Goal: Task Accomplishment & Management: Use online tool/utility

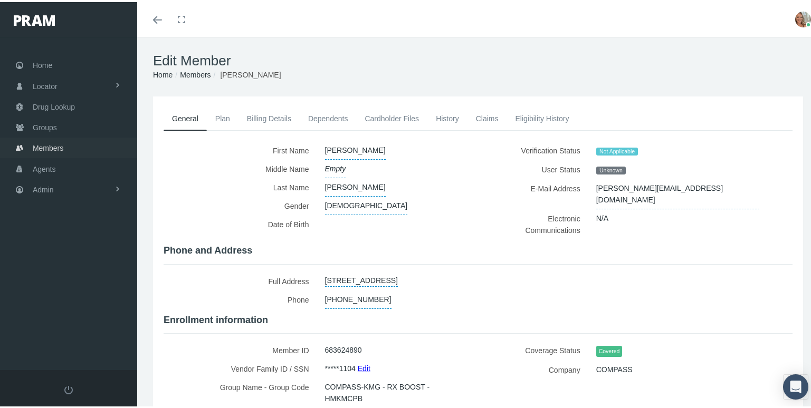
click at [44, 146] on span "Members" at bounding box center [48, 146] width 31 height 20
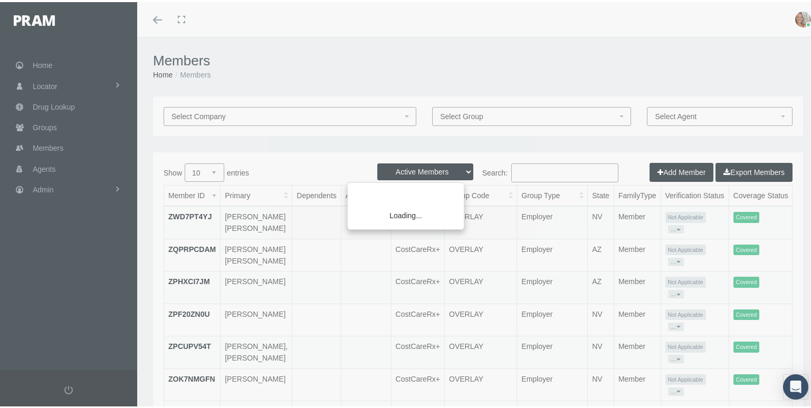
click at [524, 171] on div "Loading..." at bounding box center [405, 204] width 811 height 408
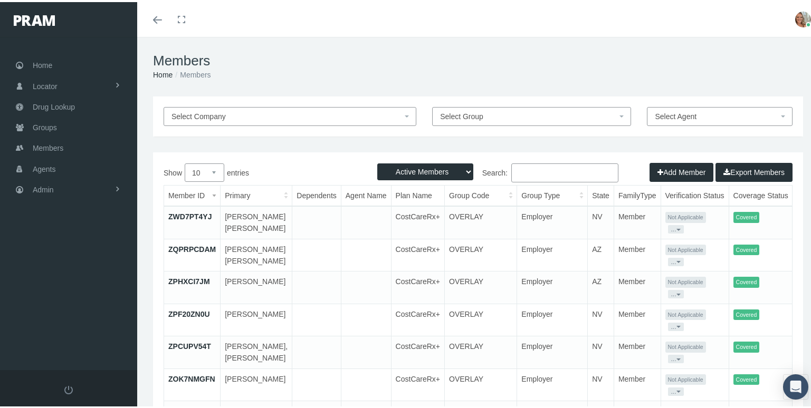
click at [524, 171] on input "Search:" at bounding box center [564, 170] width 107 height 19
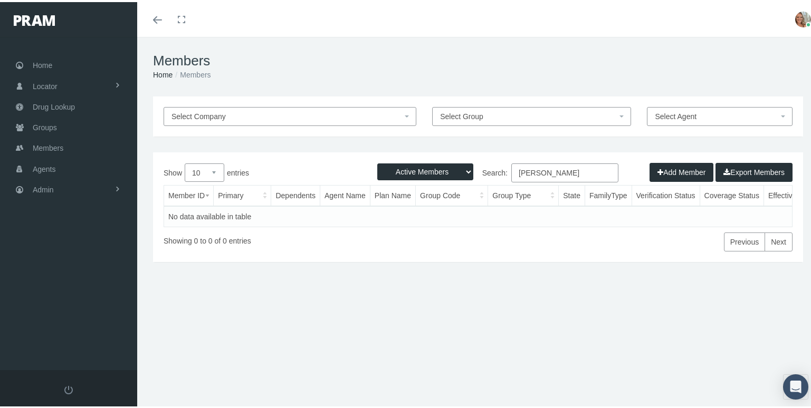
drag, startPoint x: 532, startPoint y: 172, endPoint x: 512, endPoint y: 149, distance: 30.7
click at [512, 149] on div "Select Company Select Group Select Agent Loading... Active Members Terminated M…" at bounding box center [478, 226] width 682 height 264
click at [527, 172] on input "beian cothran" at bounding box center [564, 170] width 107 height 19
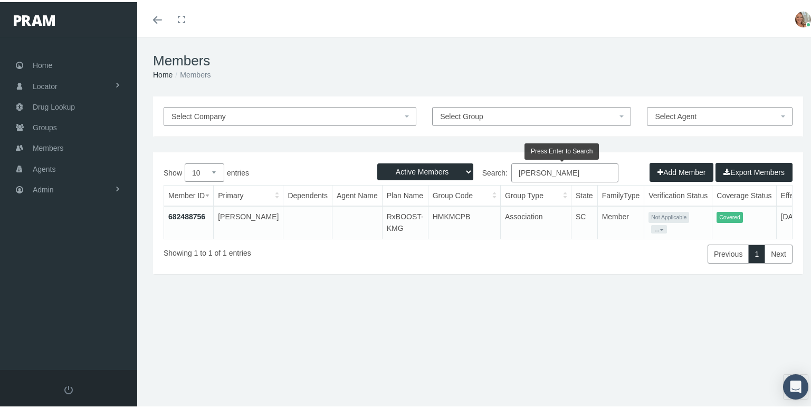
type input "brian cothran"
click at [186, 215] on link "682488756" at bounding box center [186, 214] width 37 height 8
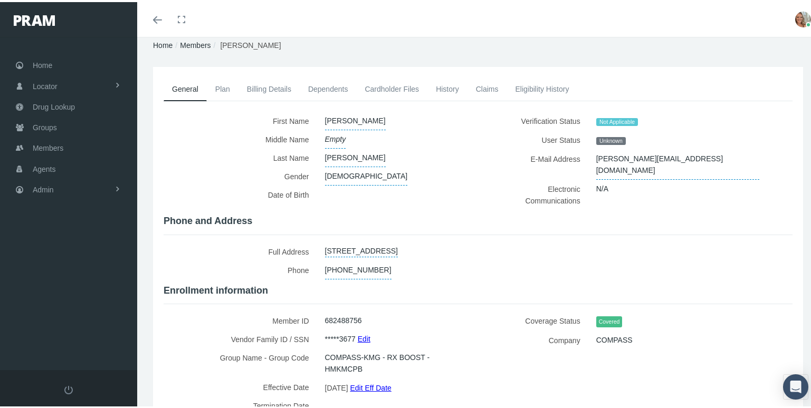
scroll to position [53, 0]
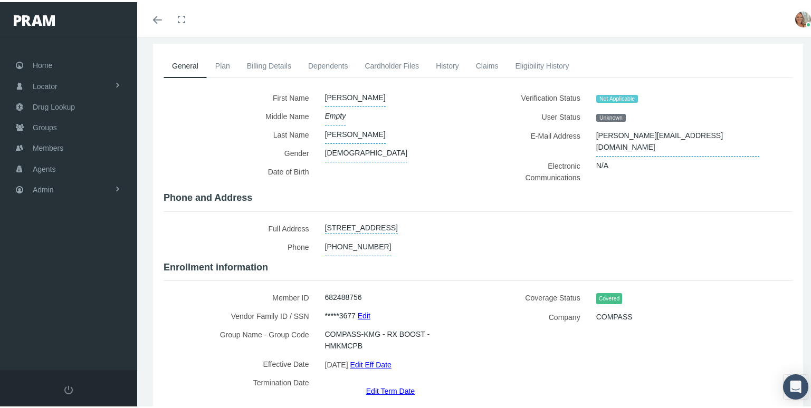
click at [405, 381] on link "Edit Term Date" at bounding box center [390, 388] width 49 height 15
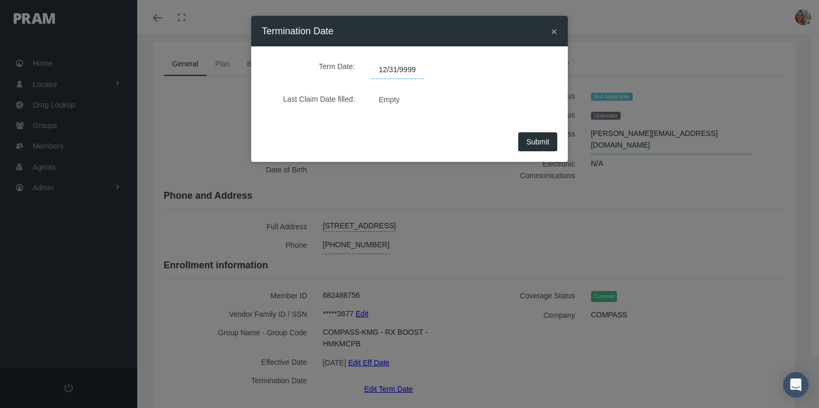
click at [419, 66] on span "12/31/9999" at bounding box center [397, 70] width 53 height 18
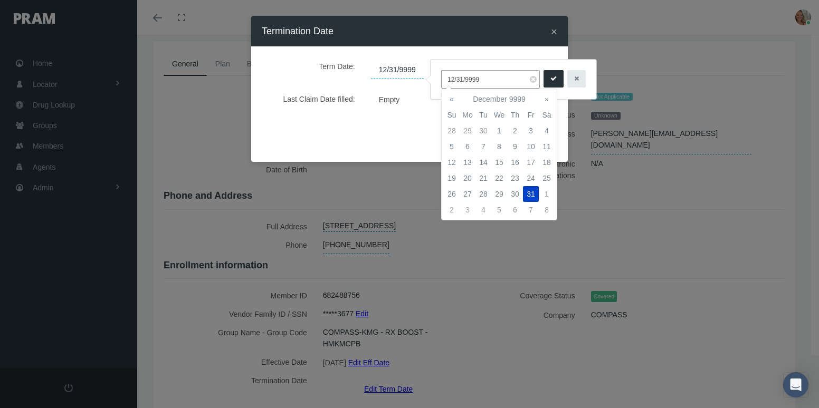
drag, startPoint x: 481, startPoint y: 79, endPoint x: 437, endPoint y: 83, distance: 44.5
click at [437, 83] on div "12/31/9999" at bounding box center [513, 80] width 166 height 40
type input "09/30/2025"
click at [543, 80] on button "submit" at bounding box center [553, 78] width 20 height 17
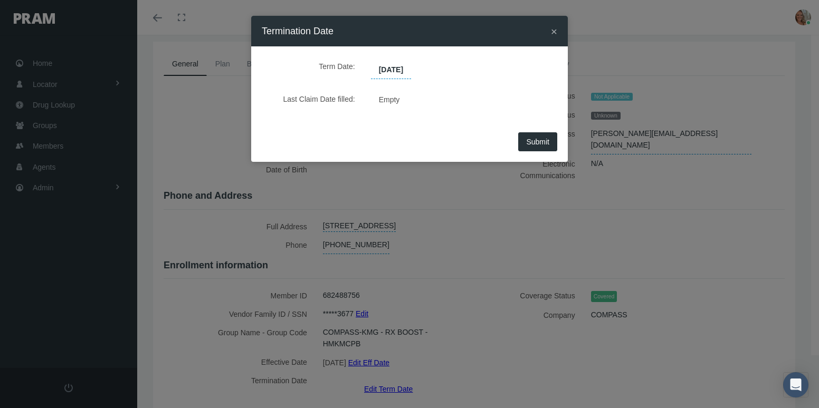
click at [542, 142] on span "Submit" at bounding box center [537, 142] width 23 height 8
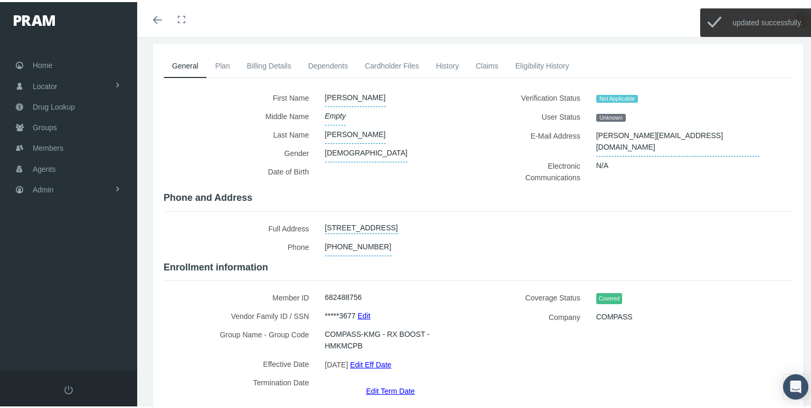
click at [453, 62] on link "History" at bounding box center [447, 63] width 40 height 23
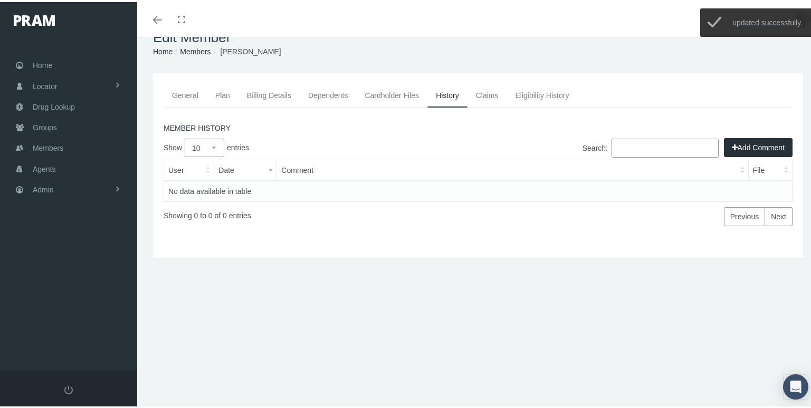
scroll to position [23, 0]
click at [732, 140] on icon "button" at bounding box center [735, 146] width 6 height 12
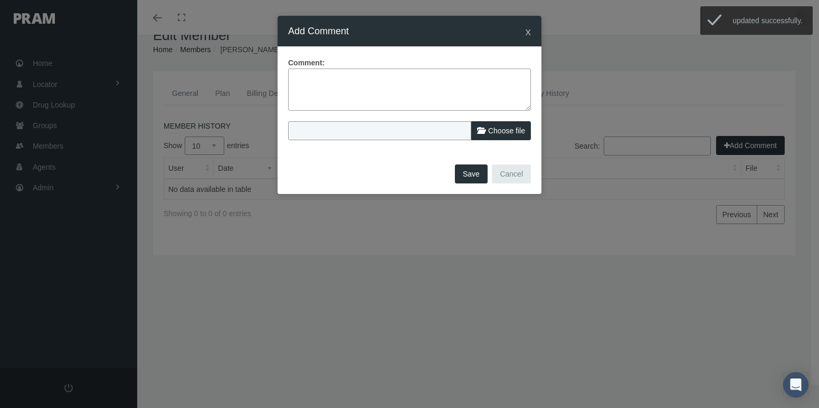
click at [421, 92] on textarea at bounding box center [409, 90] width 243 height 42
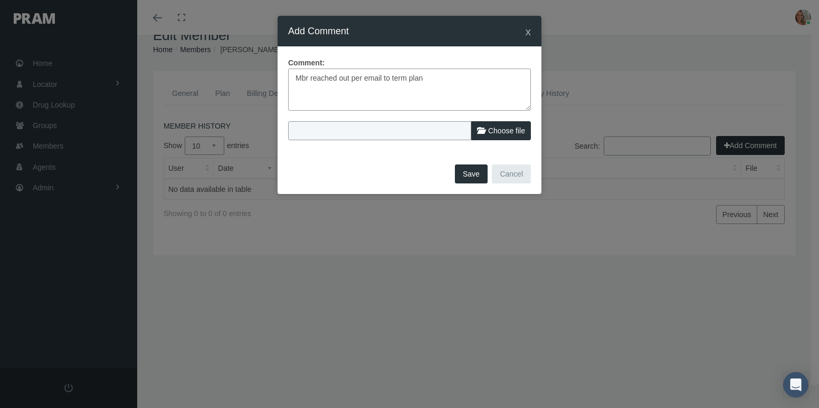
type textarea "Mbr reached out per email to term plan"
click at [464, 176] on button "Save" at bounding box center [471, 174] width 33 height 19
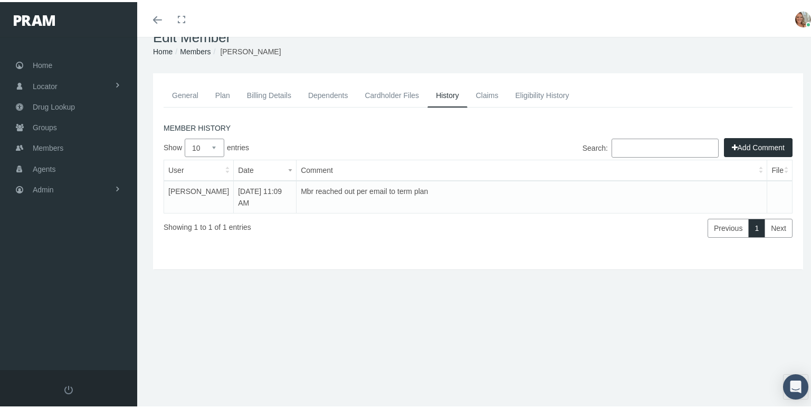
click at [179, 93] on link "General" at bounding box center [185, 93] width 43 height 23
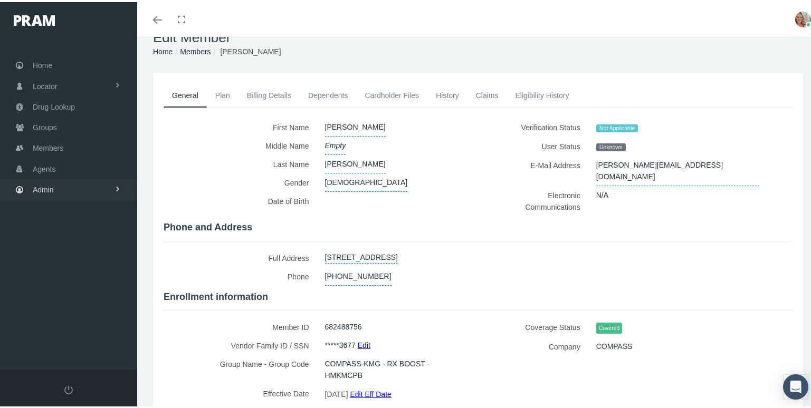
click at [60, 186] on link "Admin" at bounding box center [68, 187] width 137 height 21
click at [71, 261] on span "Group Billing" at bounding box center [64, 270] width 42 height 18
click at [85, 264] on link "Group Billing" at bounding box center [68, 269] width 137 height 18
click at [74, 319] on span "Multiple Group Invoice" at bounding box center [77, 328] width 73 height 18
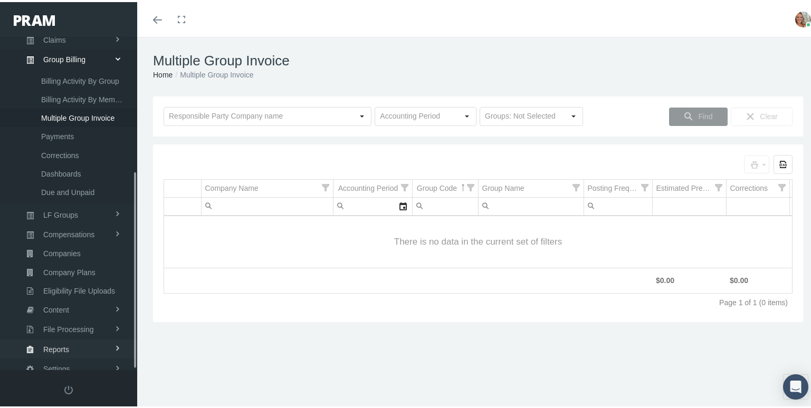
scroll to position [228, 0]
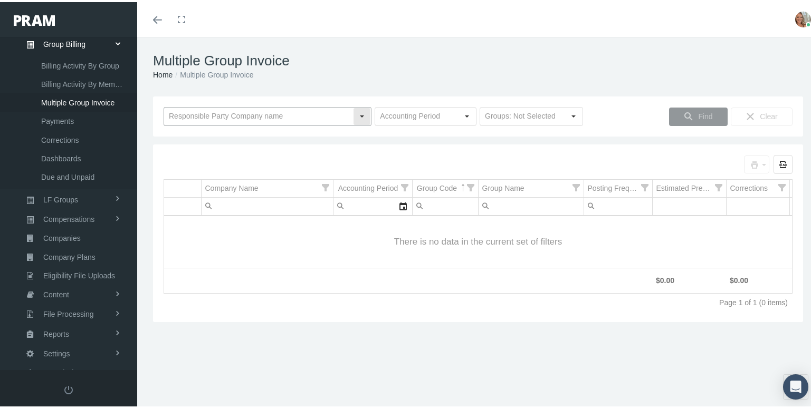
click at [246, 113] on input "text" at bounding box center [258, 115] width 189 height 18
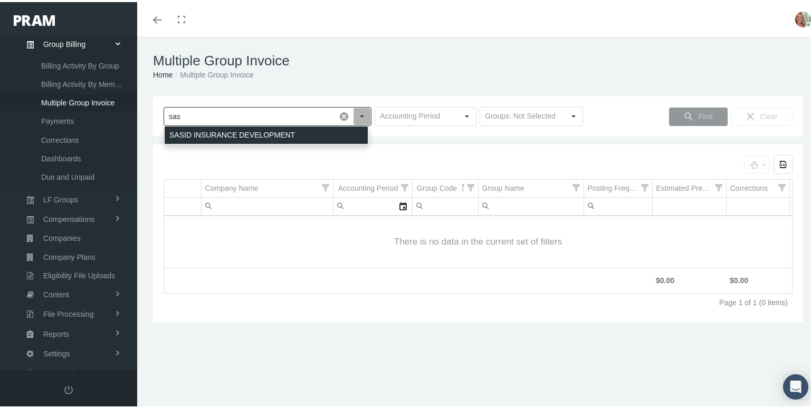
click at [257, 135] on div "SASID INSURANCE DEVELOPMENT" at bounding box center [266, 132] width 203 height 17
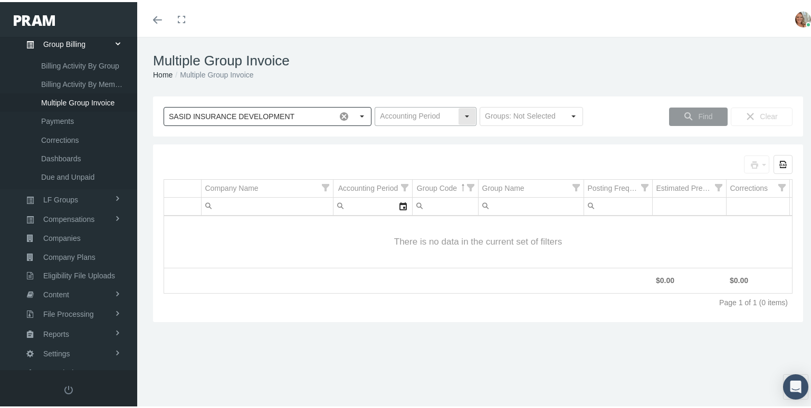
type input "SASID INSURANCE DEVELOPMENT"
click at [386, 113] on input "text" at bounding box center [416, 115] width 83 height 18
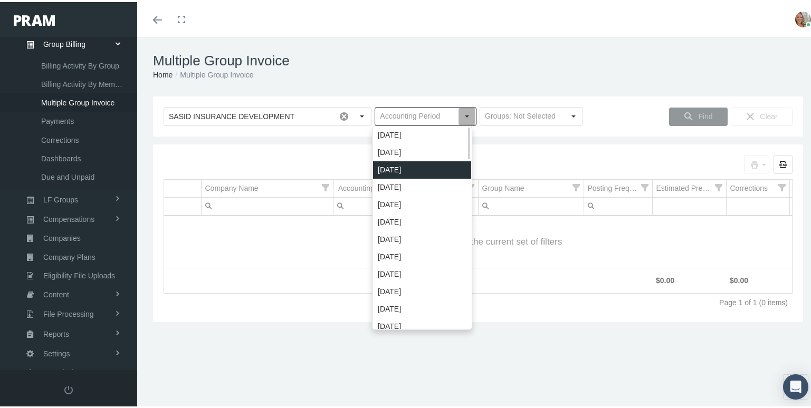
click at [411, 162] on div "[DATE]" at bounding box center [422, 167] width 98 height 17
type input "[DATE]"
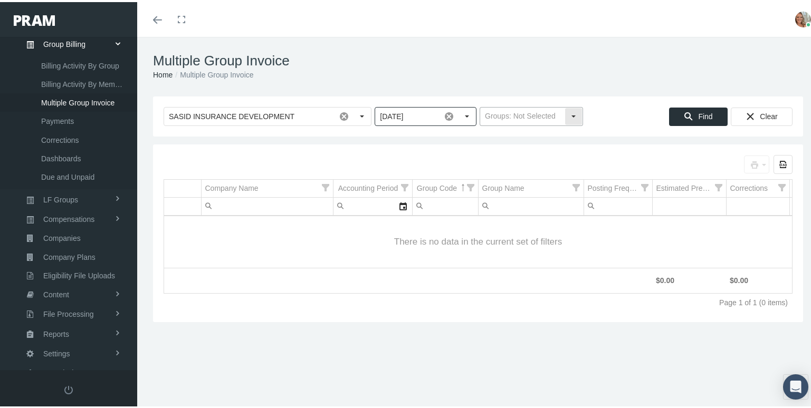
click at [546, 114] on input "text" at bounding box center [522, 115] width 84 height 18
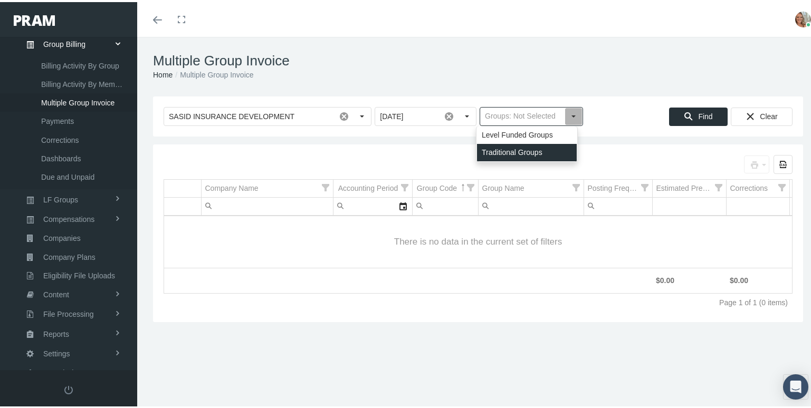
click at [552, 148] on div "Traditional Groups" at bounding box center [527, 150] width 100 height 17
type input "Traditional Groups"
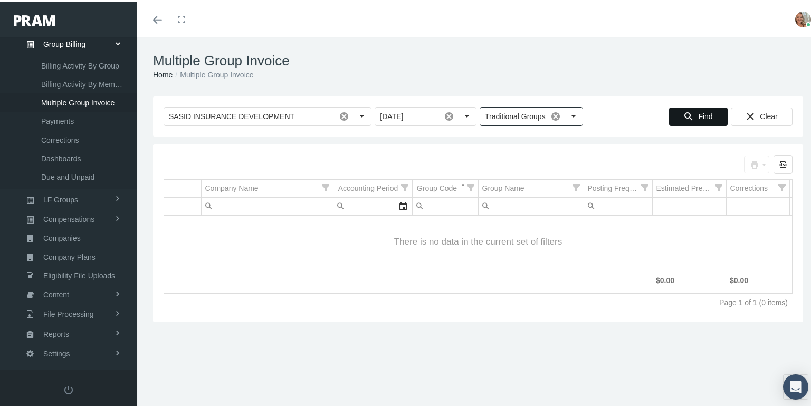
click at [688, 116] on div "Find" at bounding box center [697, 114] width 57 height 17
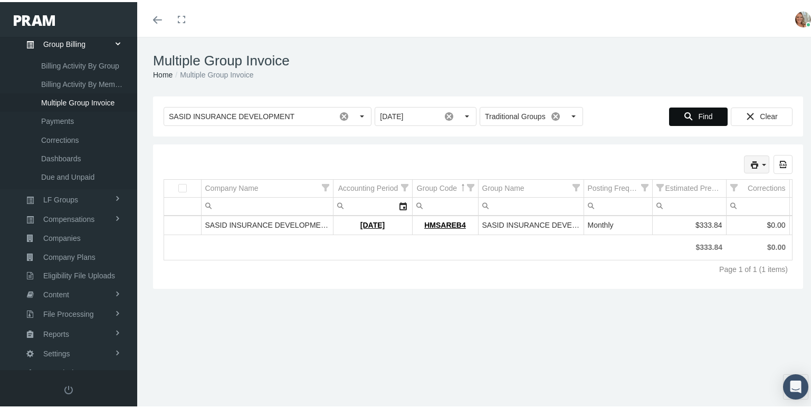
click at [744, 164] on div "print" at bounding box center [756, 162] width 24 height 17
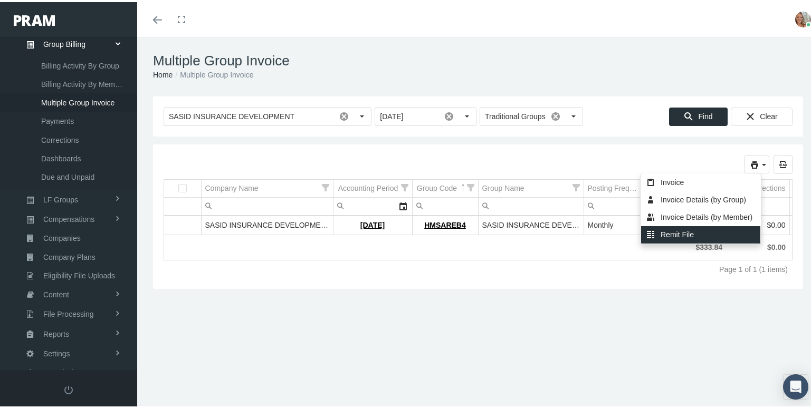
click at [706, 232] on div "Remit File" at bounding box center [700, 232] width 119 height 17
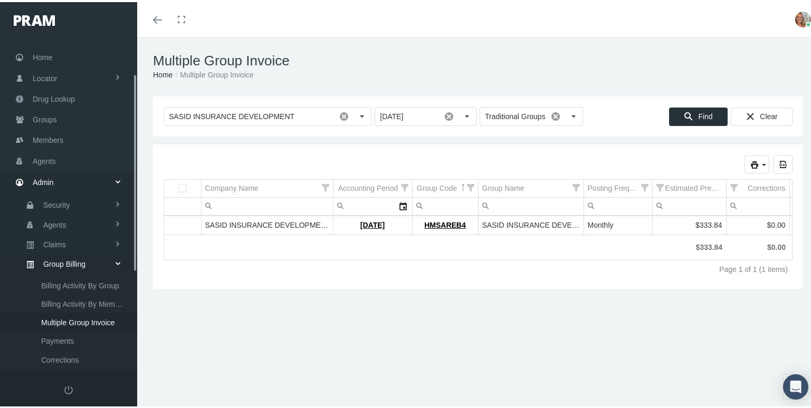
scroll to position [0, 0]
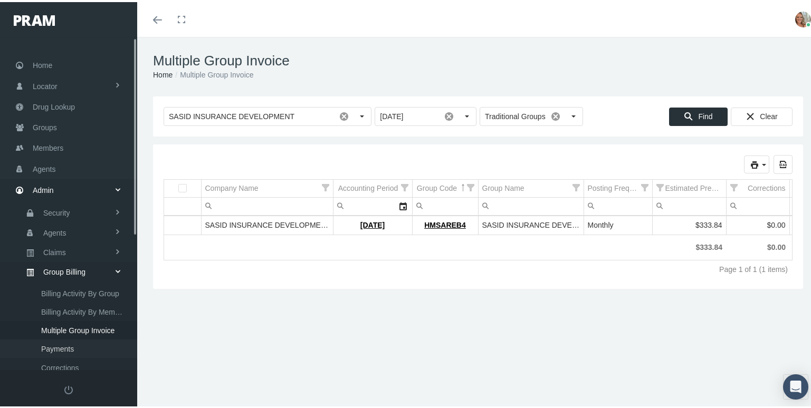
click at [55, 338] on span "Payments" at bounding box center [57, 347] width 33 height 18
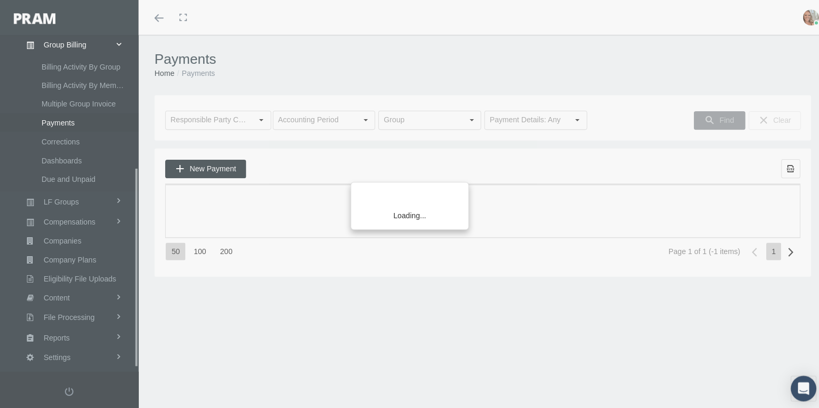
scroll to position [228, 0]
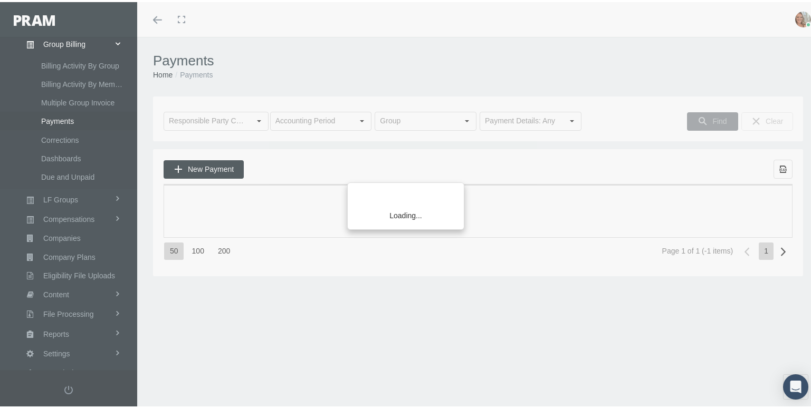
click at [237, 121] on input "text" at bounding box center [207, 119] width 86 height 18
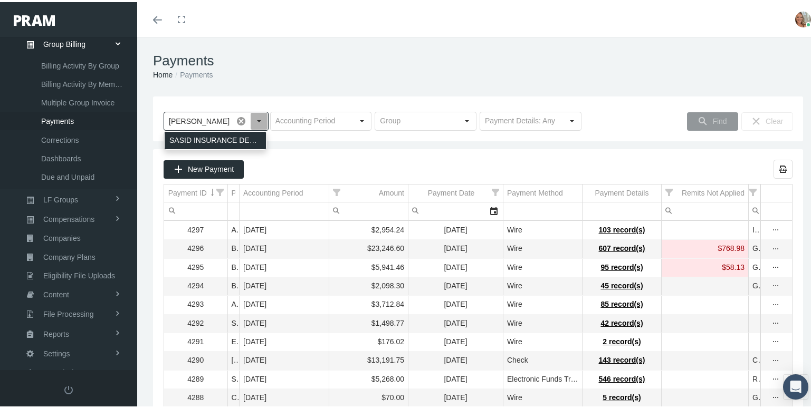
click at [236, 139] on div "SASID INSURANCE DEVELOPMENT" at bounding box center [215, 138] width 101 height 17
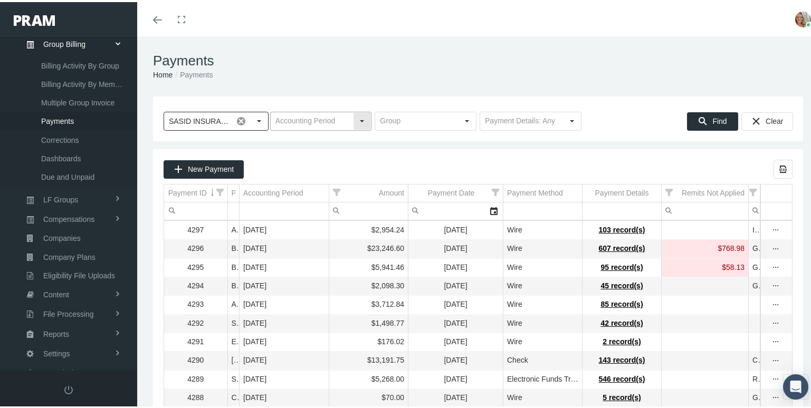
type input "SASID INSURANCE DEVELOPMENT"
click at [327, 120] on input "text" at bounding box center [312, 119] width 83 height 18
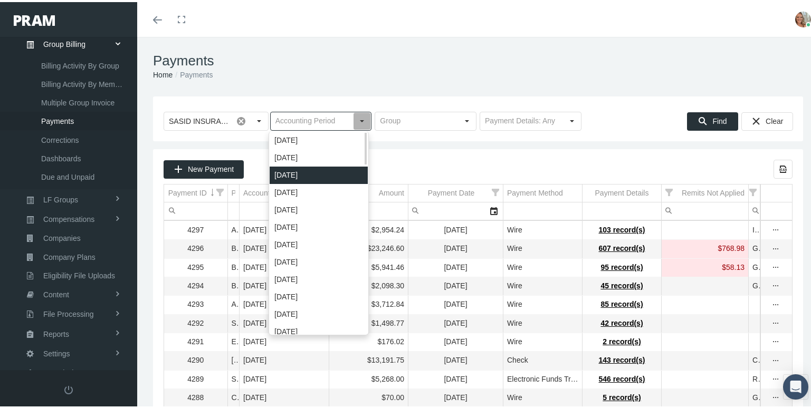
click at [320, 174] on div "[DATE]" at bounding box center [319, 173] width 98 height 17
type input "[DATE]"
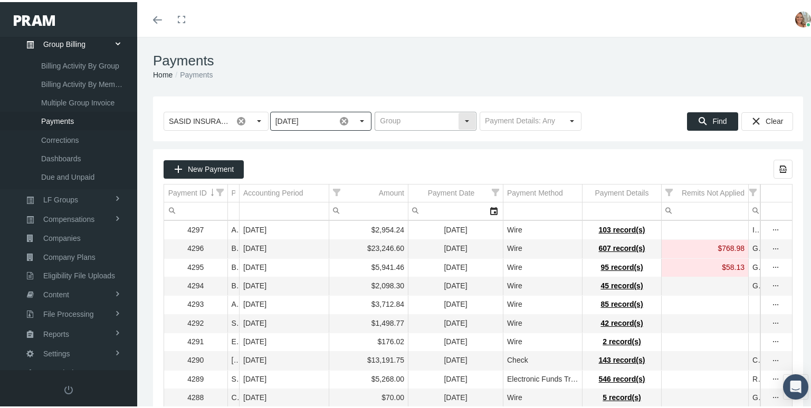
click at [428, 113] on input "text" at bounding box center [416, 119] width 83 height 18
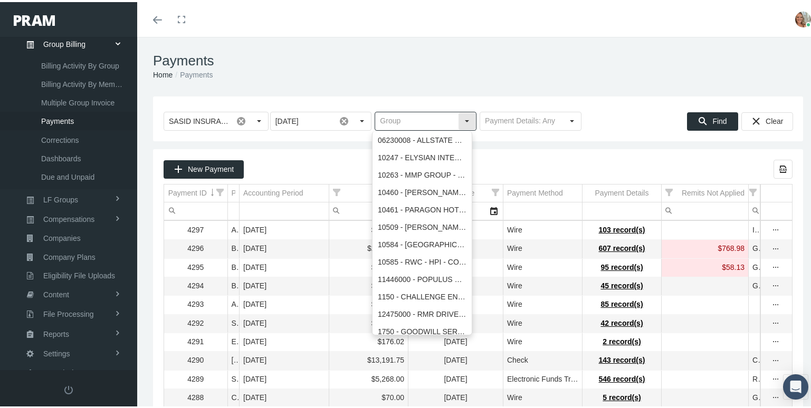
click at [430, 111] on input "text" at bounding box center [416, 119] width 83 height 18
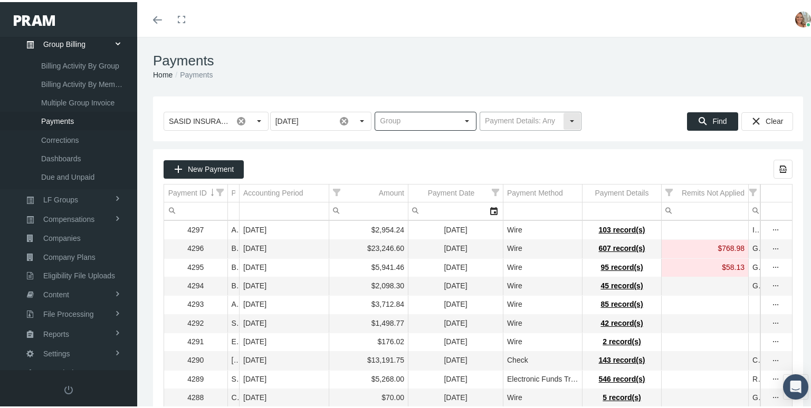
click at [507, 115] on input "text" at bounding box center [521, 119] width 83 height 18
click at [526, 136] on div "With Payment Details" at bounding box center [526, 138] width 98 height 17
type input "With Payment Details"
click at [343, 118] on span at bounding box center [344, 119] width 18 height 18
click at [239, 120] on span at bounding box center [241, 119] width 18 height 18
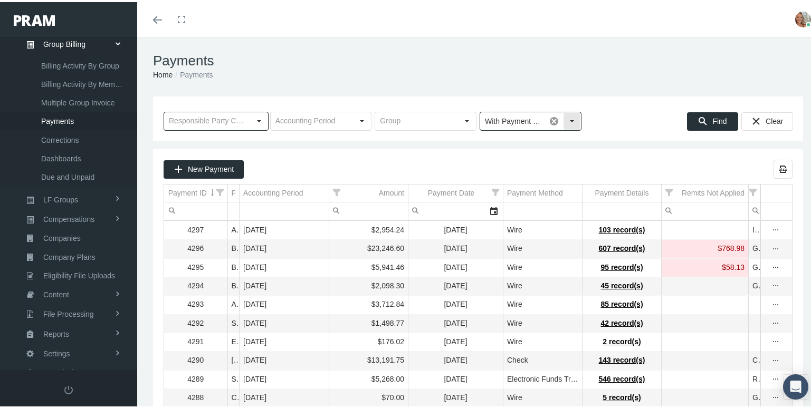
click at [547, 121] on span at bounding box center [554, 119] width 18 height 18
click at [206, 163] on span "New Payment" at bounding box center [211, 167] width 46 height 8
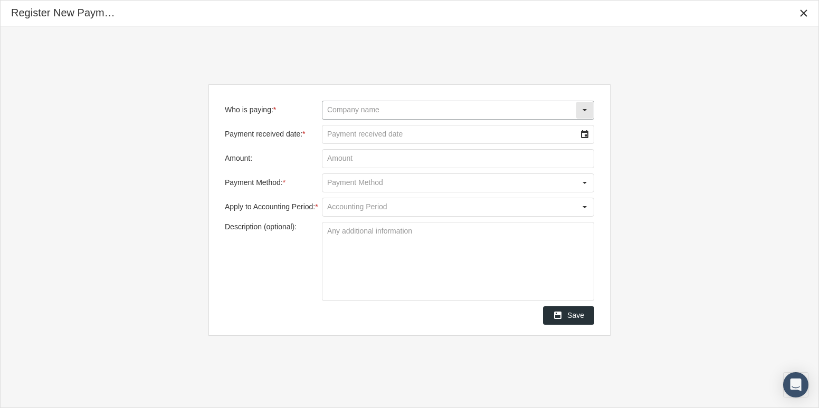
click at [381, 110] on input "Who is paying: *" at bounding box center [448, 110] width 253 height 18
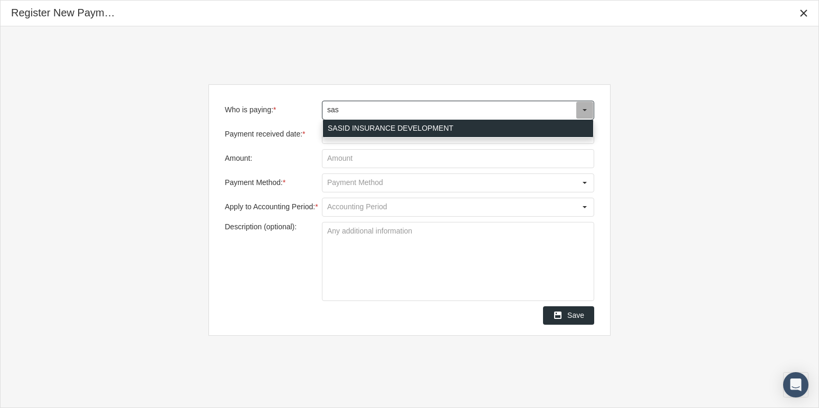
click at [390, 128] on div "SASID INSURANCE DEVELOPMENT" at bounding box center [458, 128] width 270 height 17
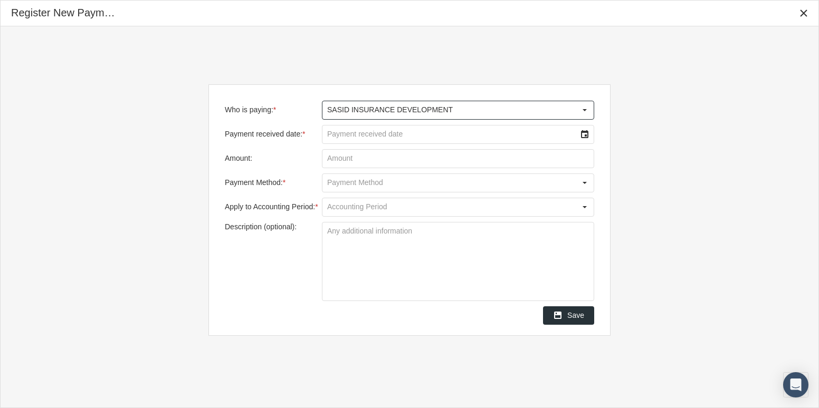
type input "SASID INSURANCE DEVELOPMENT"
click at [452, 135] on input "Payment received date: *" at bounding box center [448, 135] width 253 height 18
click at [581, 138] on div "Select" at bounding box center [584, 134] width 17 height 17
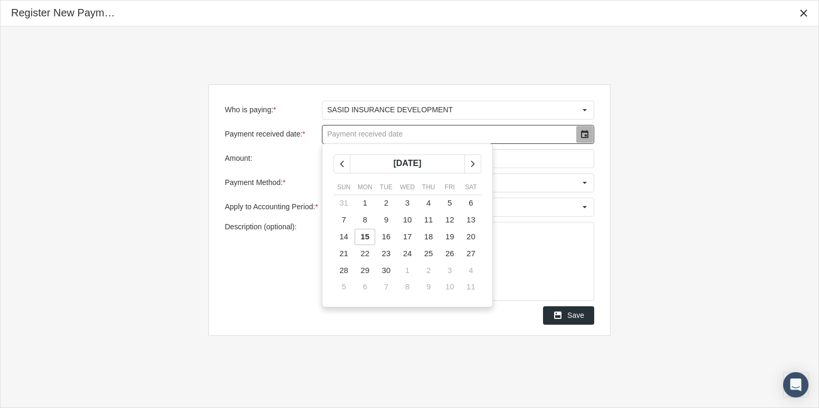
click at [363, 241] on span "15" at bounding box center [364, 236] width 9 height 9
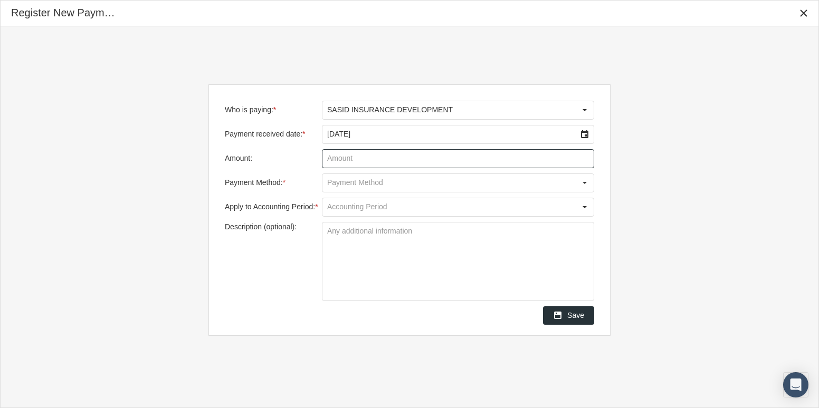
click at [433, 158] on input "Amount:" at bounding box center [457, 159] width 271 height 18
click at [469, 158] on input "Amount:" at bounding box center [457, 159] width 271 height 18
type input "$ 366.55"
click at [580, 184] on div "Select" at bounding box center [584, 183] width 17 height 17
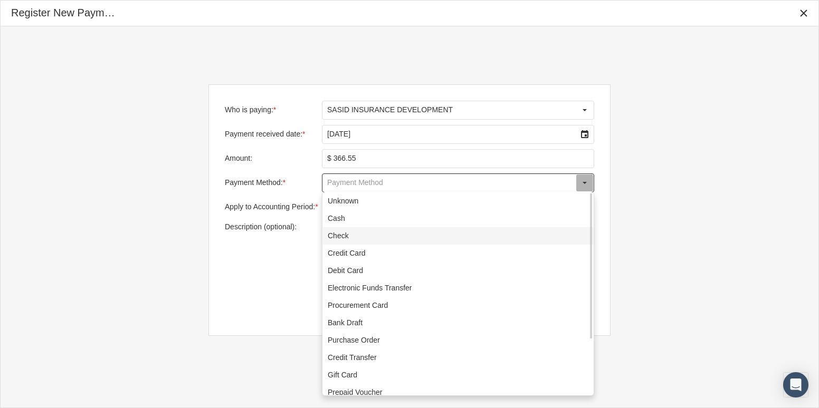
scroll to position [76, 0]
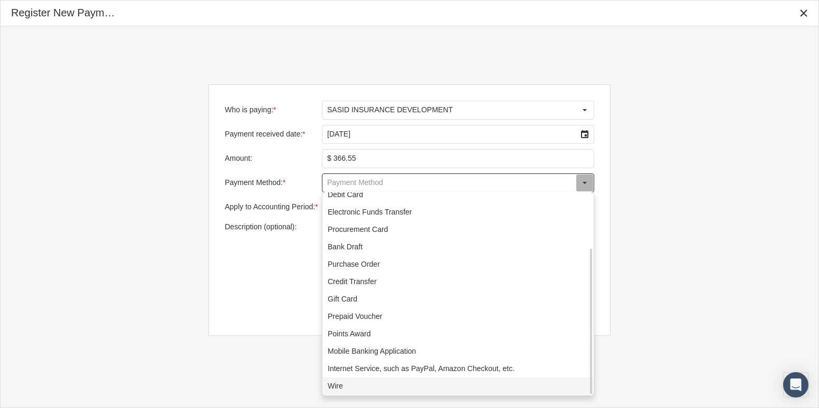
click at [396, 384] on div "Wire" at bounding box center [458, 386] width 270 height 17
type input "Wire"
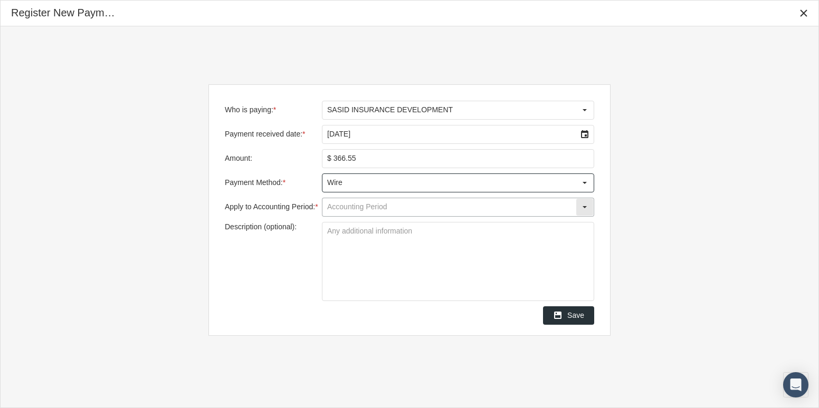
click at [450, 208] on input "Apply to Accounting Period: *" at bounding box center [448, 207] width 253 height 18
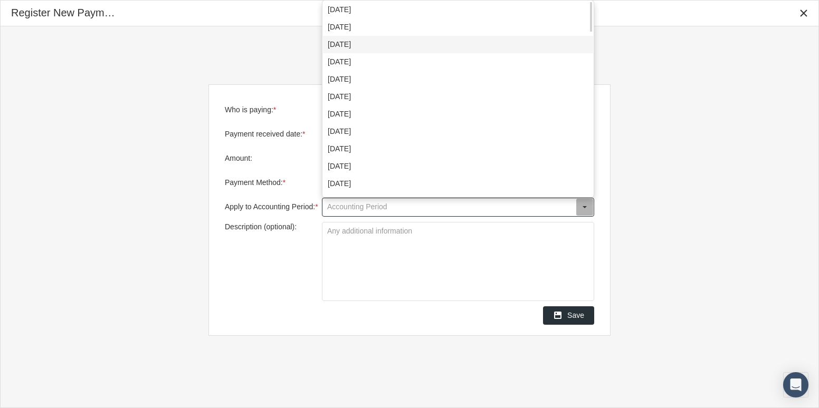
click at [410, 47] on div "[DATE]" at bounding box center [458, 44] width 270 height 17
type input "[DATE]"
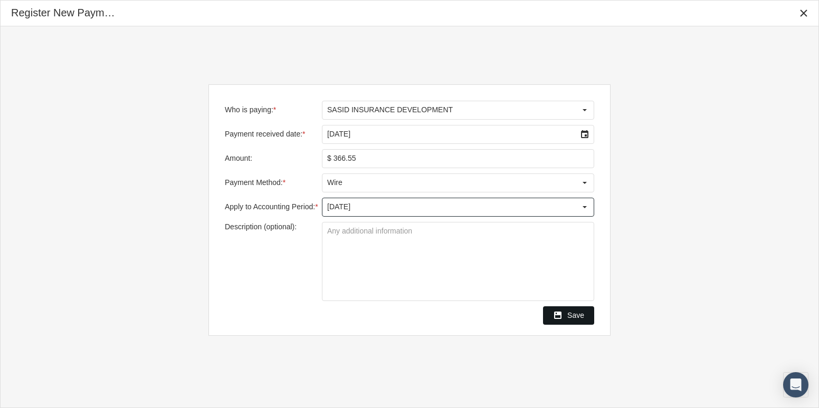
click at [565, 314] on div "Save" at bounding box center [568, 315] width 50 height 17
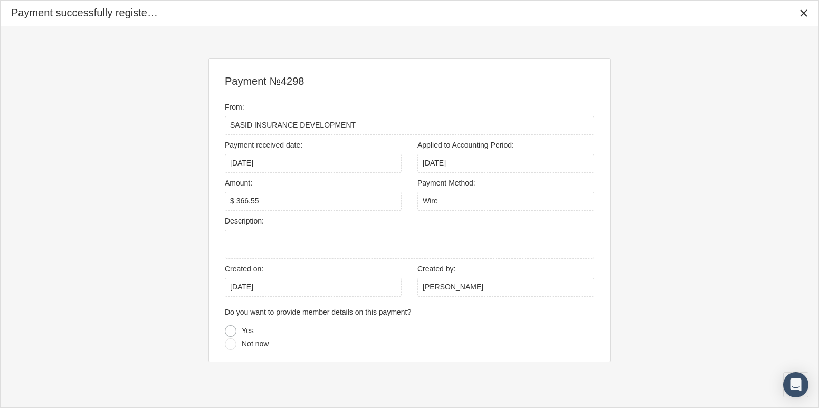
click at [229, 329] on div at bounding box center [231, 331] width 12 height 12
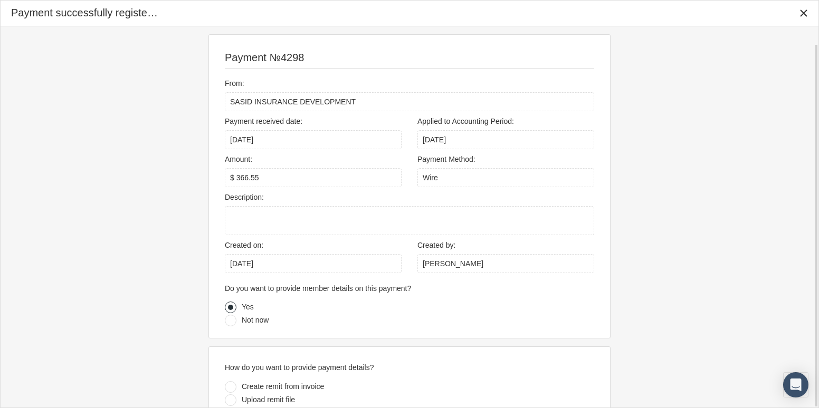
scroll to position [18, 0]
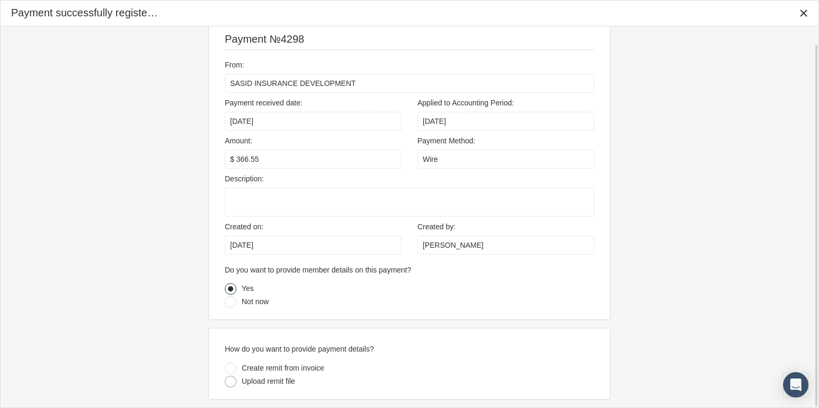
click at [232, 381] on div at bounding box center [231, 382] width 12 height 12
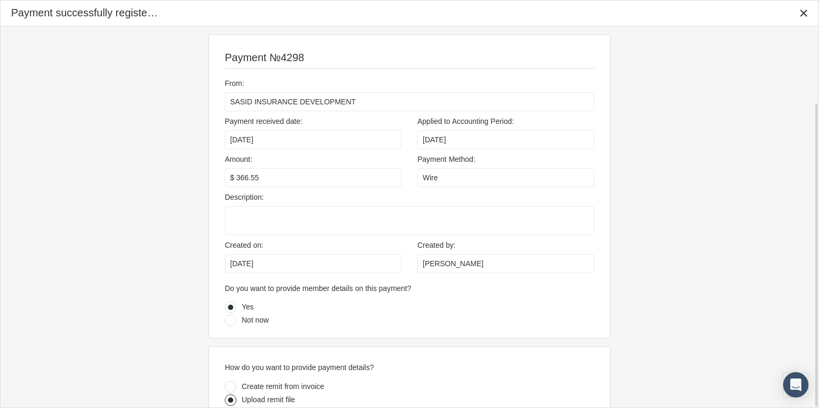
scroll to position [95, 0]
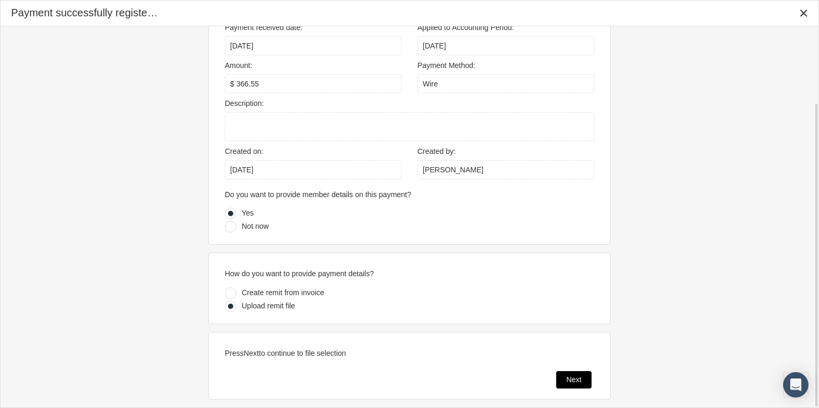
click at [569, 377] on span "Next" at bounding box center [573, 380] width 15 height 8
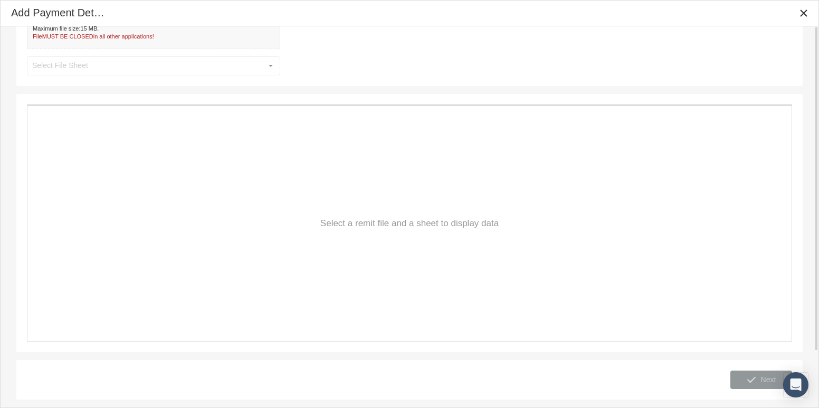
scroll to position [0, 0]
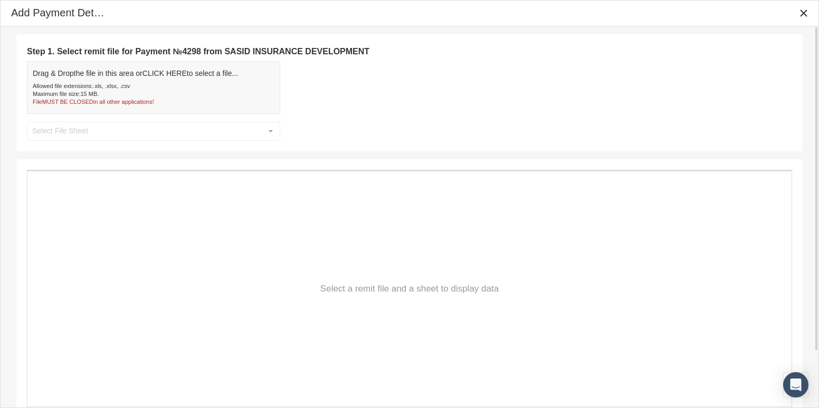
click at [160, 81] on div "Drag & Drop the file in this area or CLICK HERE to select a file... Allowed fil…" at bounding box center [135, 87] width 205 height 37
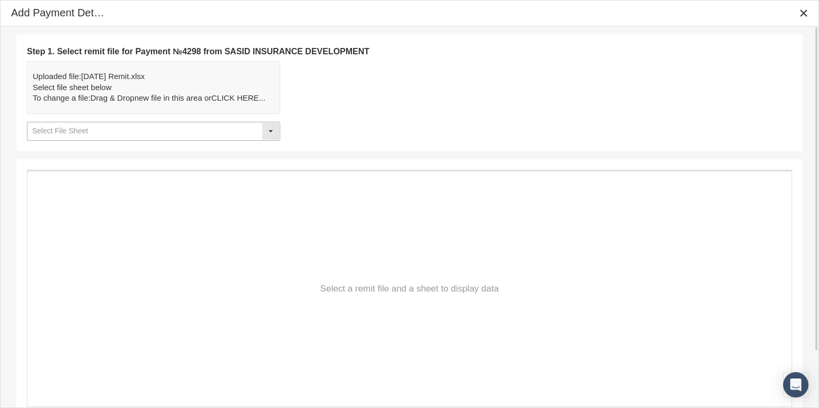
click at [276, 133] on div "Select" at bounding box center [270, 131] width 17 height 17
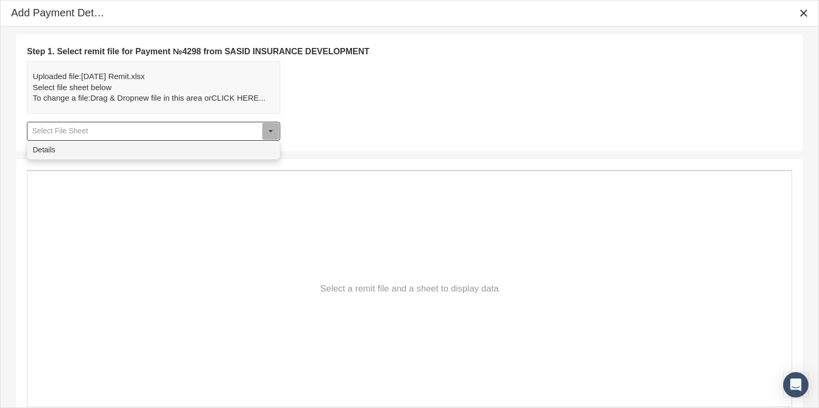
click at [270, 155] on div "Details" at bounding box center [153, 149] width 251 height 17
type input "Details"
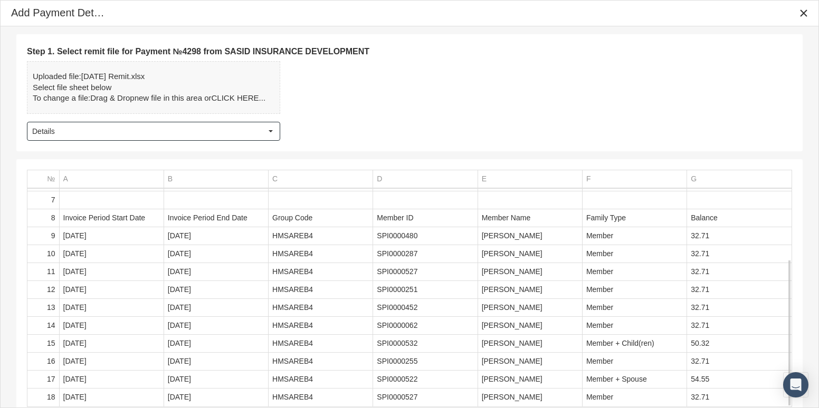
scroll to position [66, 0]
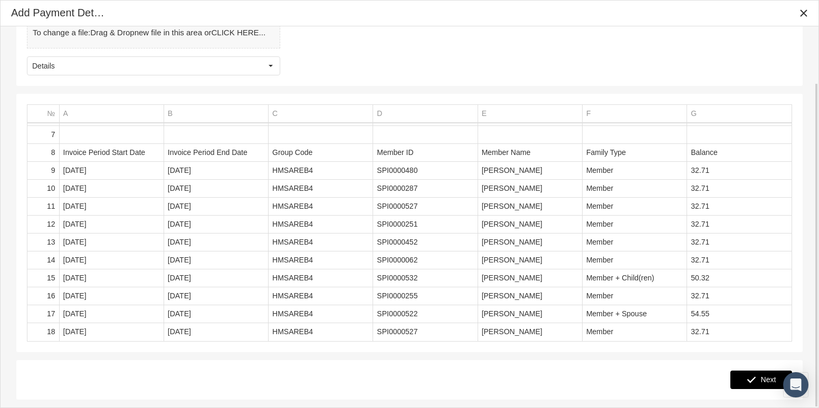
click at [769, 376] on span "Next" at bounding box center [768, 380] width 15 height 8
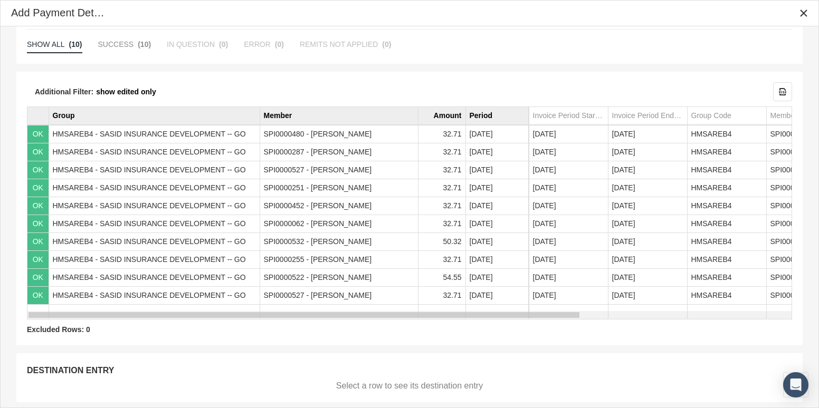
scroll to position [138, 0]
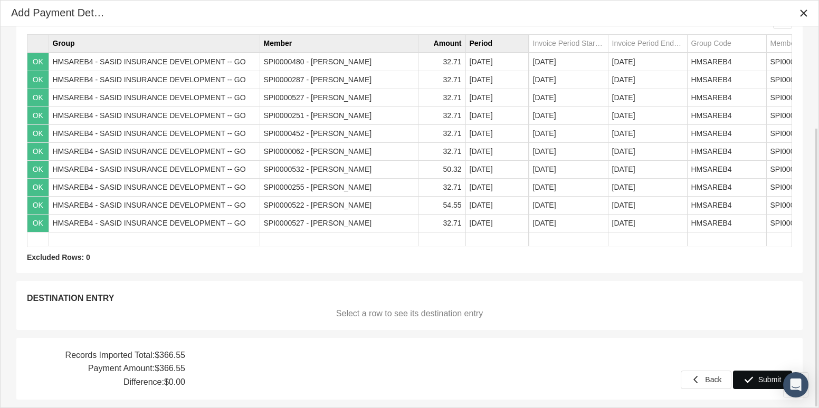
click at [762, 378] on span "Submit" at bounding box center [769, 380] width 23 height 8
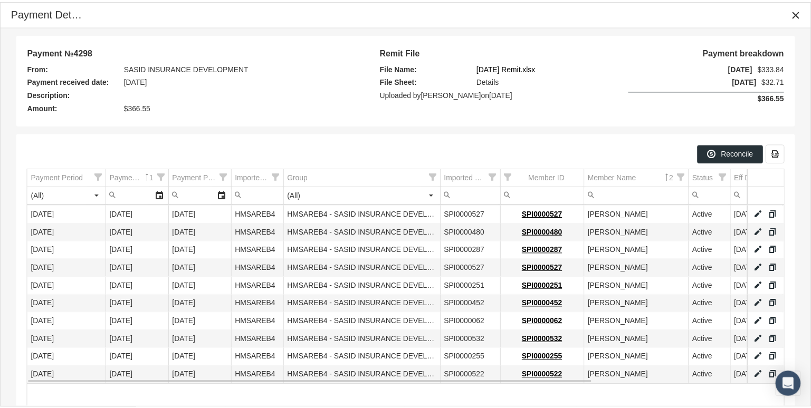
scroll to position [77, 0]
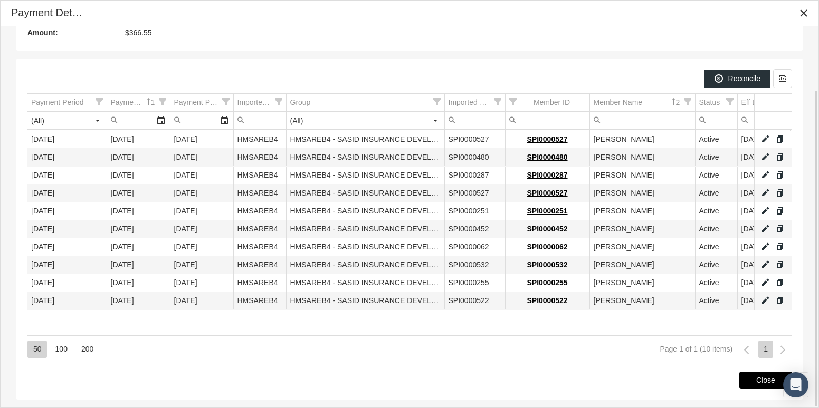
click at [761, 376] on span "Close" at bounding box center [765, 380] width 19 height 8
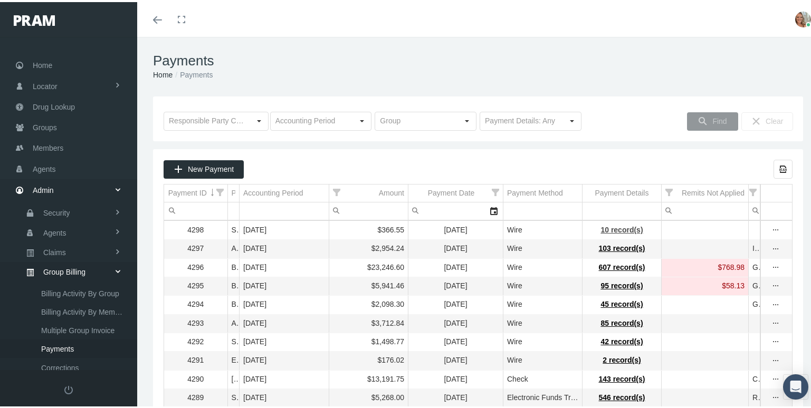
click at [612, 229] on span "10 record(s)" at bounding box center [621, 228] width 42 height 8
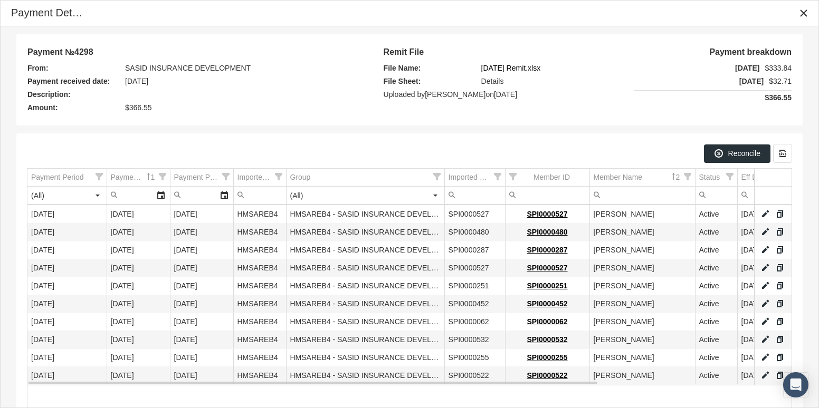
scroll to position [77, 0]
